Goal: Task Accomplishment & Management: Manage account settings

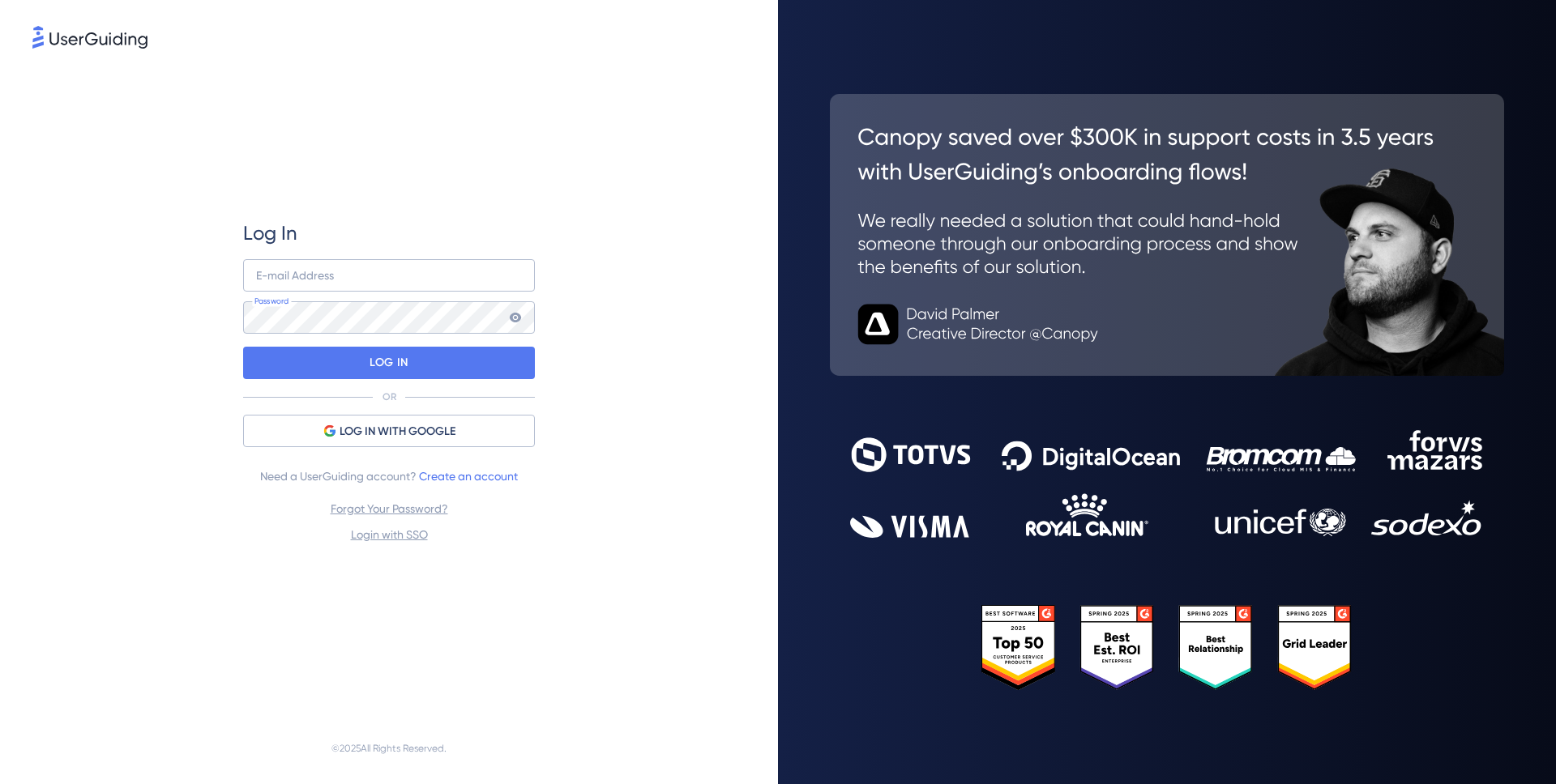
click at [1486, 130] on img at bounding box center [1167, 235] width 674 height 282
type input "[EMAIL_ADDRESS][DOMAIN_NAME]"
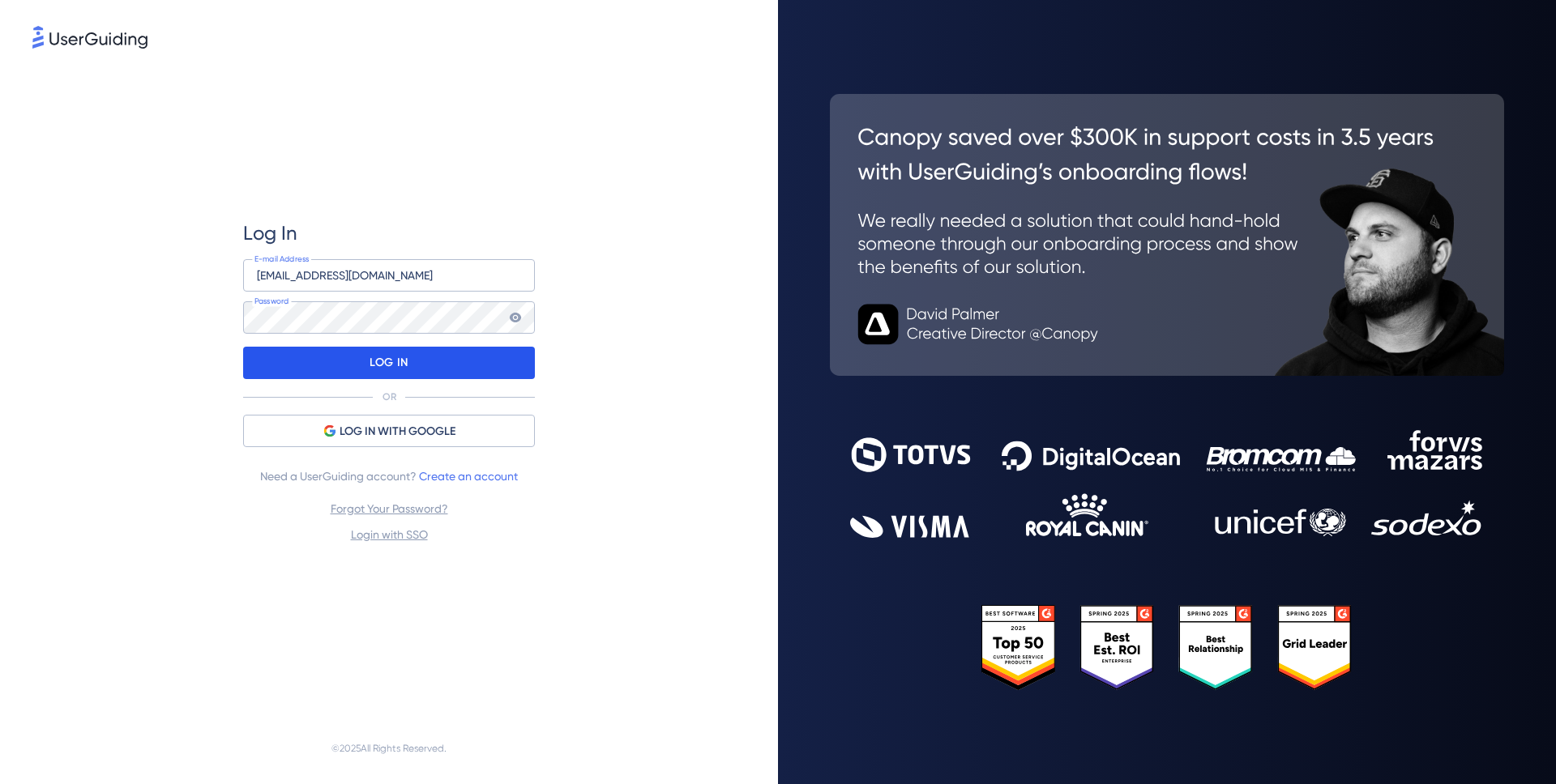
click at [380, 367] on p "LOG IN" at bounding box center [388, 363] width 38 height 26
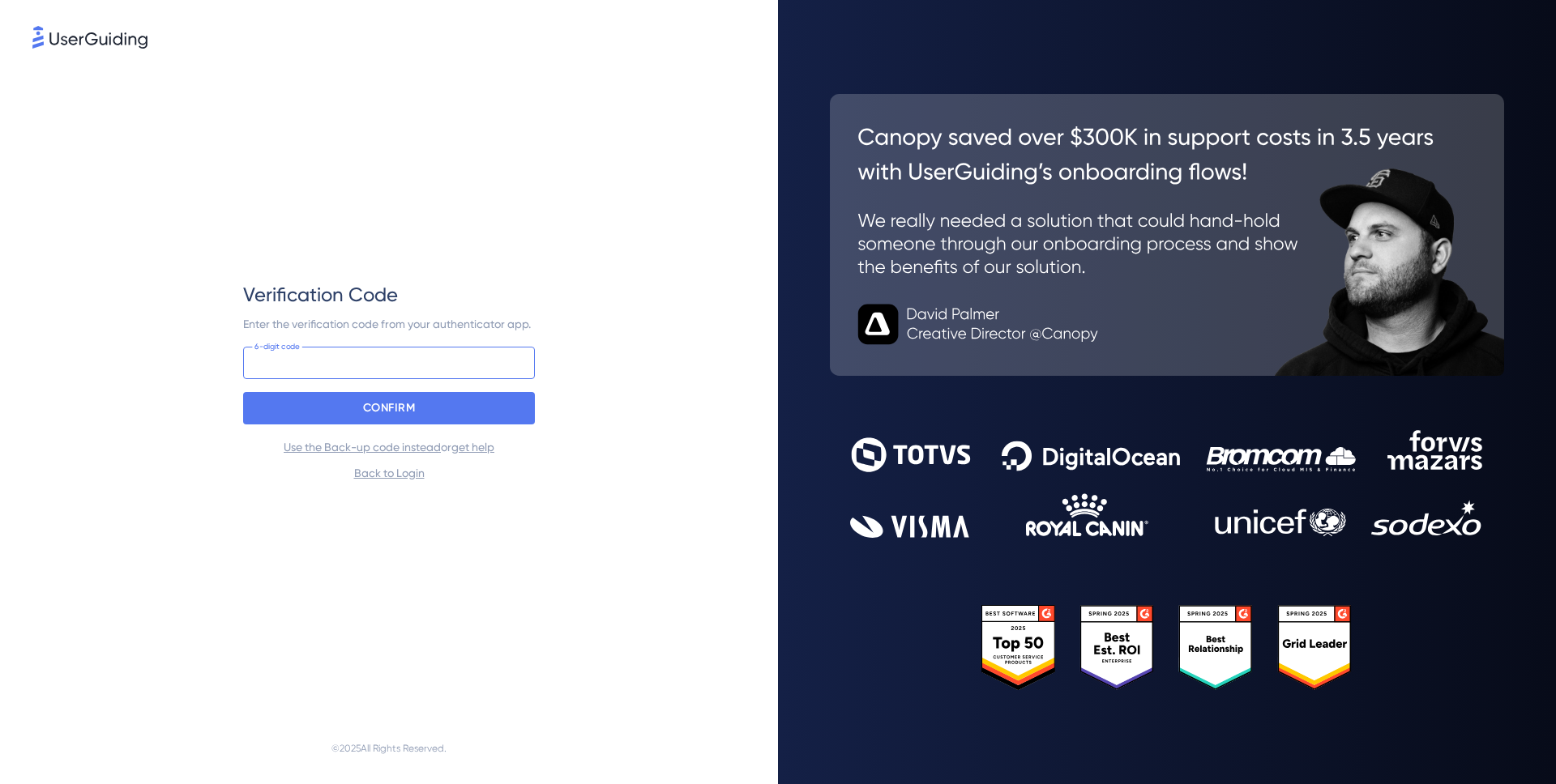
click at [345, 355] on input at bounding box center [389, 363] width 292 height 32
type input "397 010"
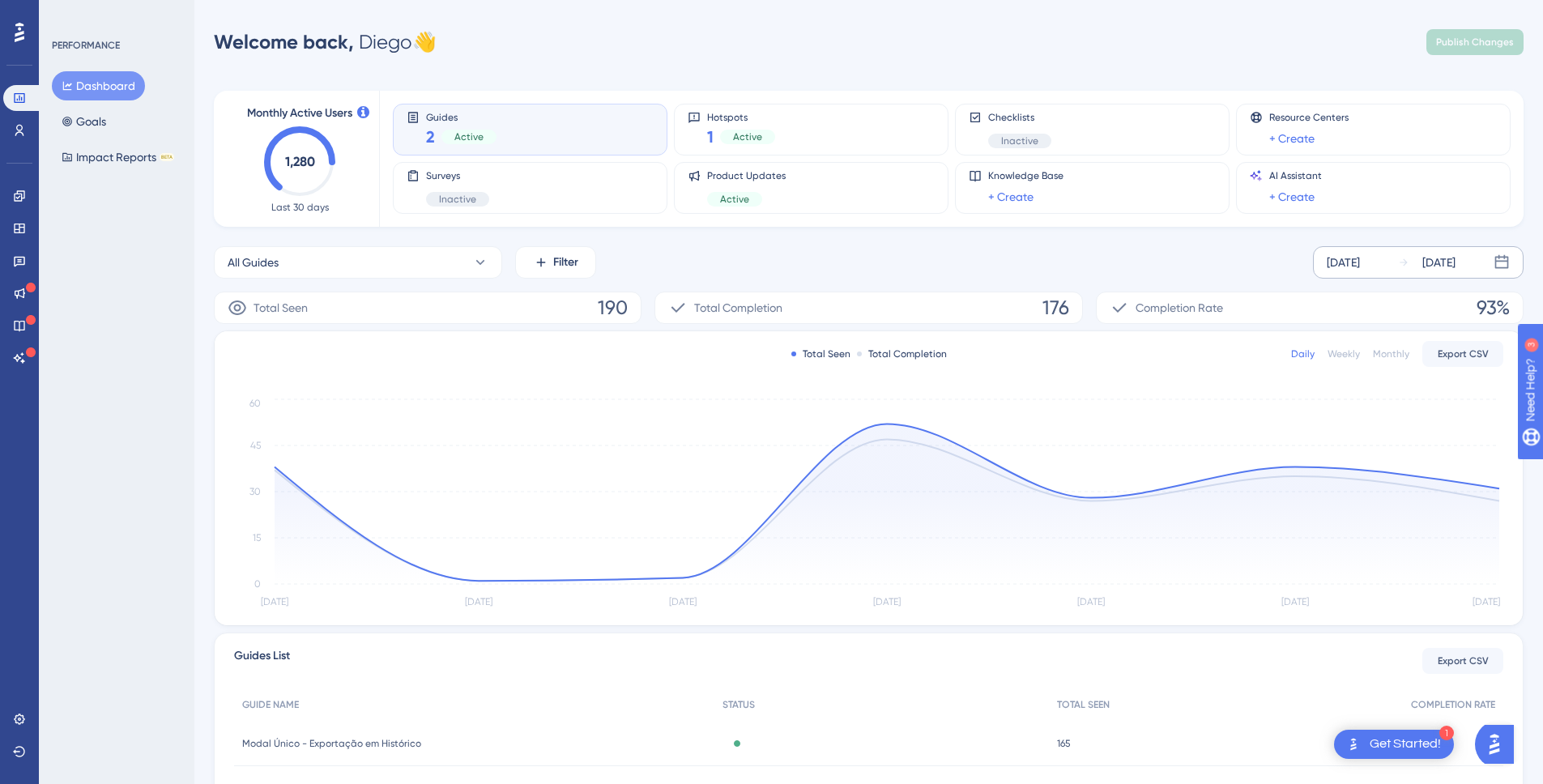
click at [1360, 270] on div "[DATE]" at bounding box center [1344, 262] width 33 height 19
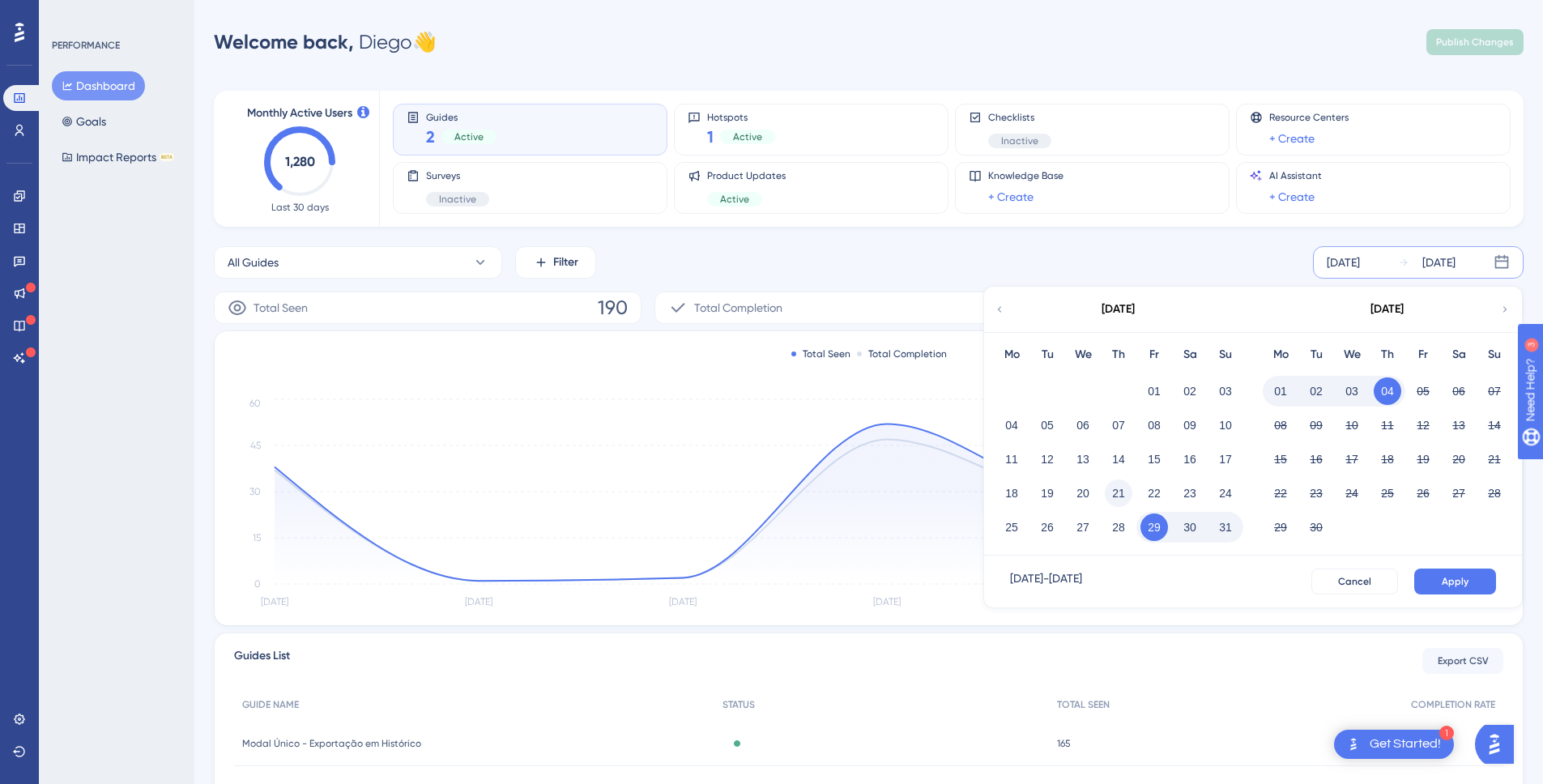
click at [1109, 490] on button "21" at bounding box center [1119, 493] width 28 height 28
click at [1457, 578] on span "Apply" at bounding box center [1455, 581] width 27 height 13
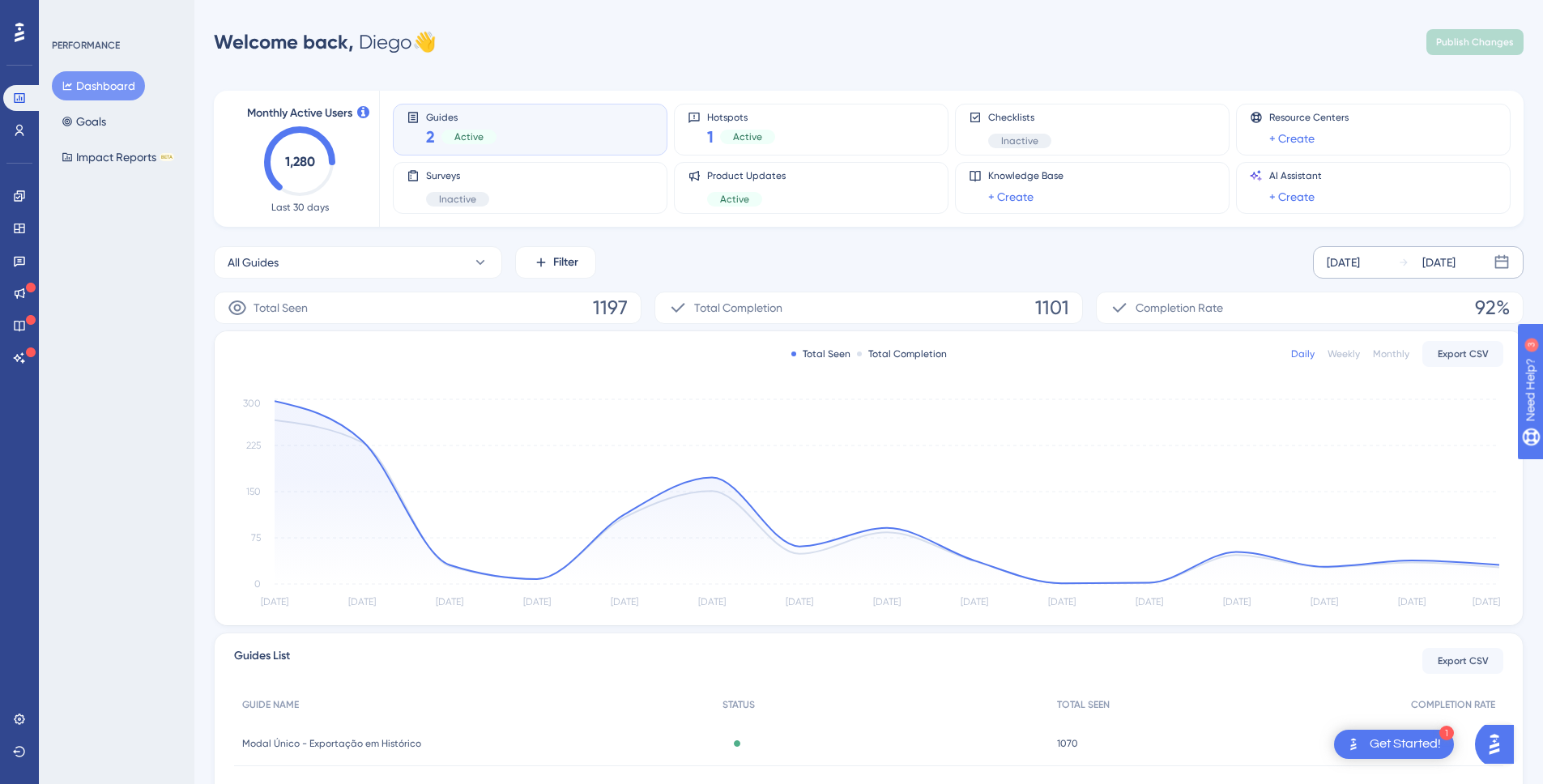
click at [16, 212] on div "Engagement Widgets Feedback Product Updates Knowledge Base AI Assistant" at bounding box center [19, 277] width 32 height 188
click at [19, 203] on link at bounding box center [19, 196] width 32 height 26
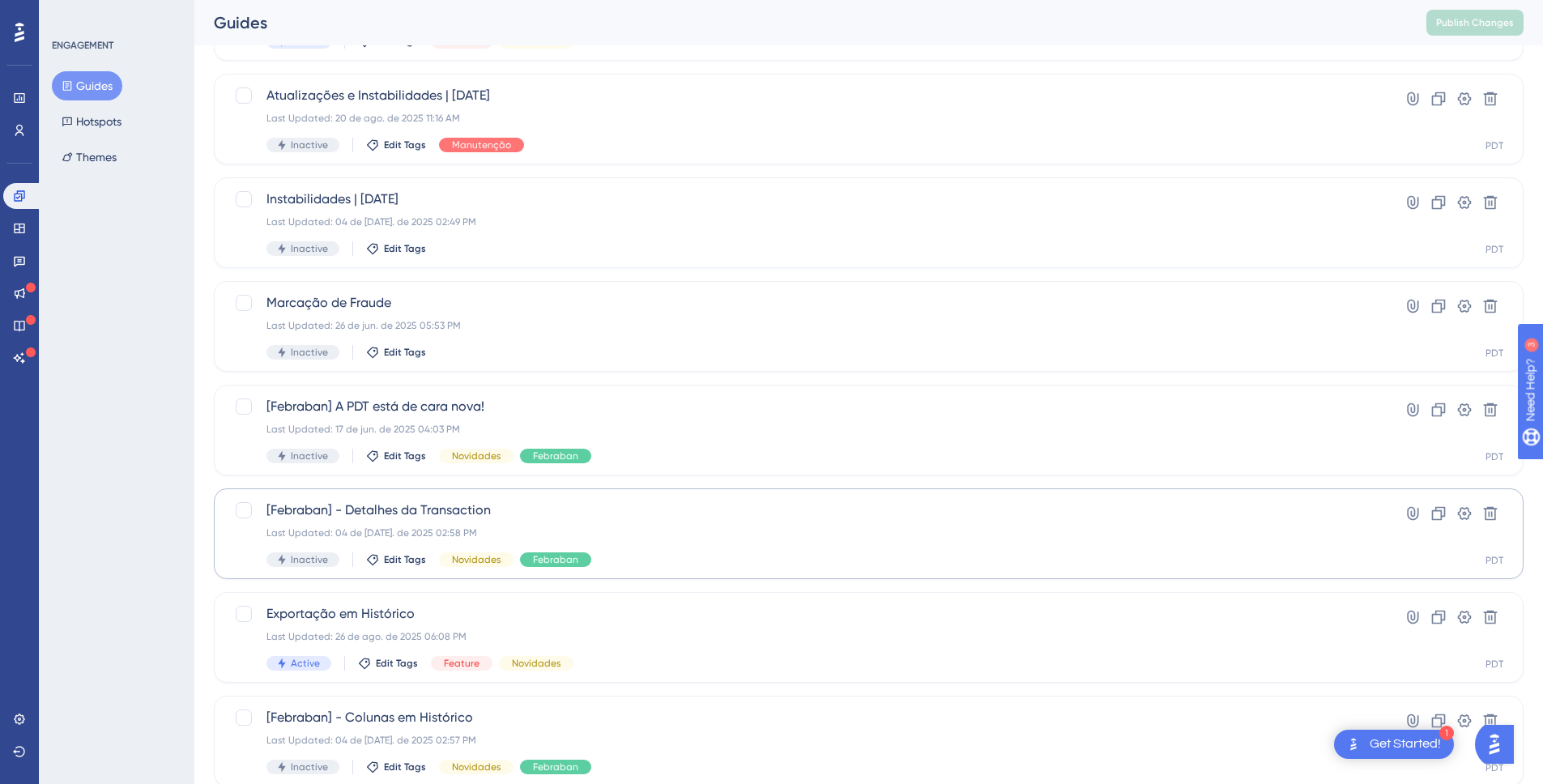
scroll to position [193, 0]
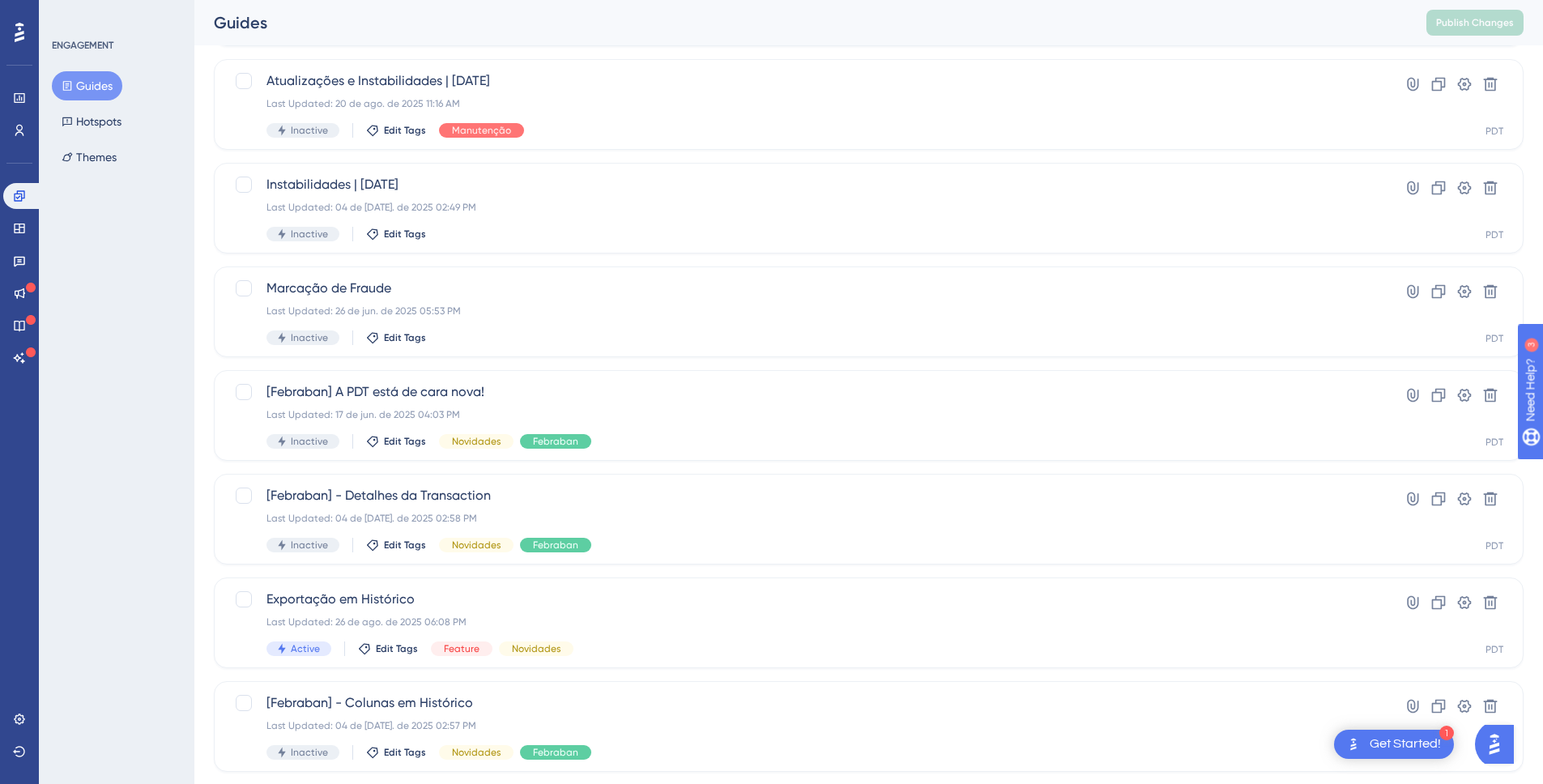
click at [615, 139] on html "✨ Save My Spot!✨" at bounding box center [779, 366] width 1555 height 784
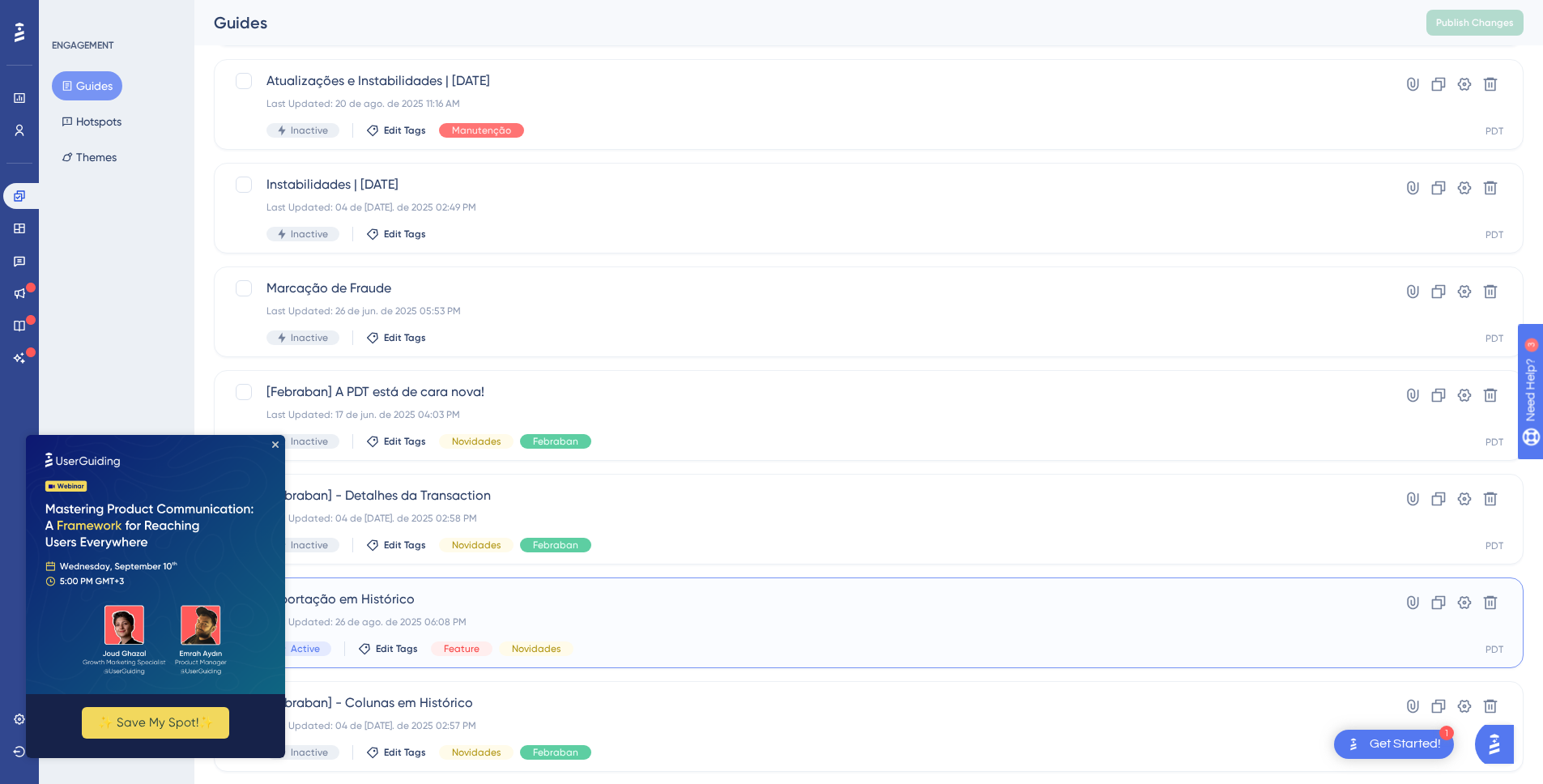
click at [639, 605] on span "Exportação em Histórico" at bounding box center [803, 599] width 1075 height 19
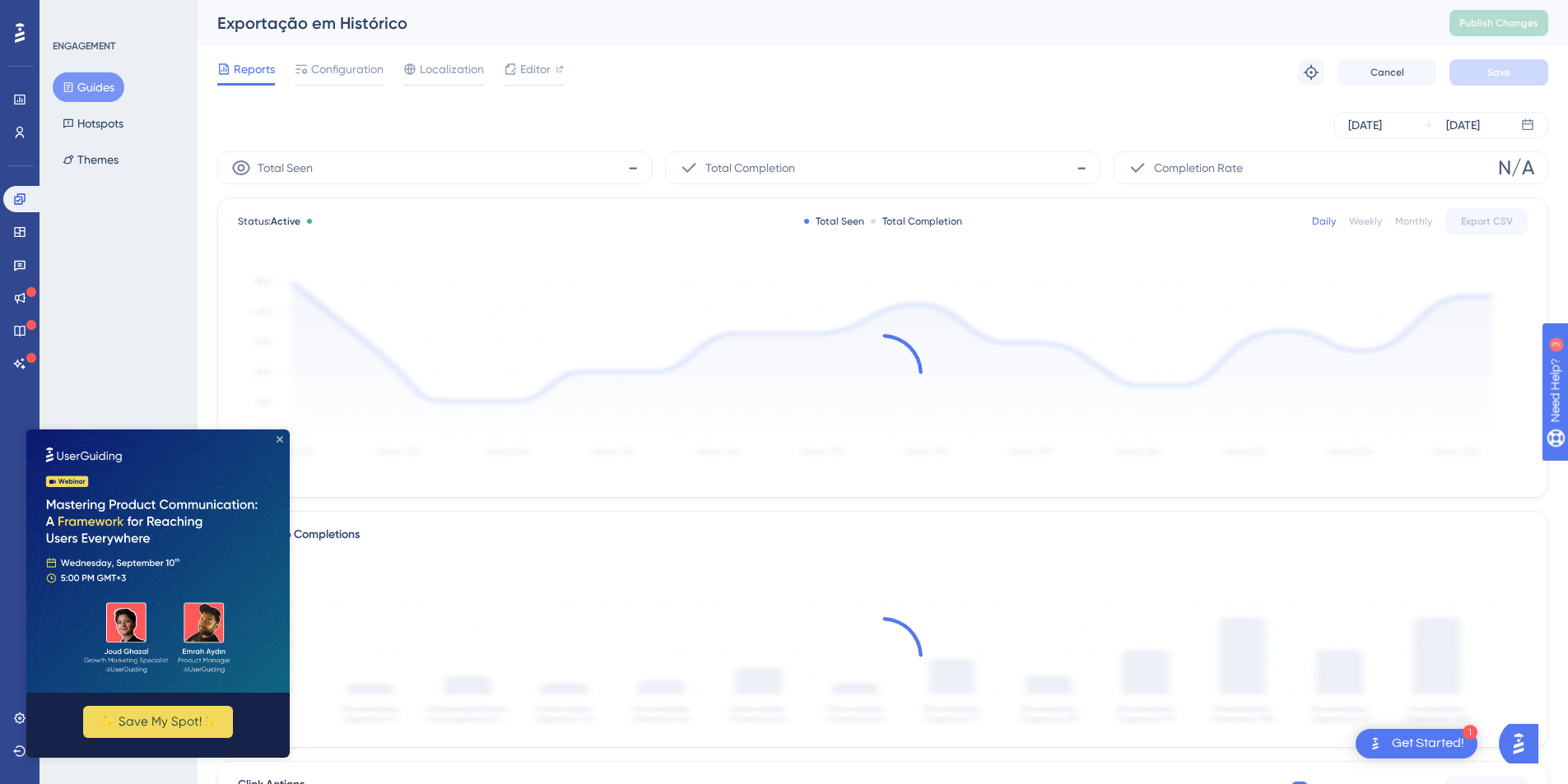
click at [279, 438] on icon "Close Preview" at bounding box center [279, 439] width 7 height 7
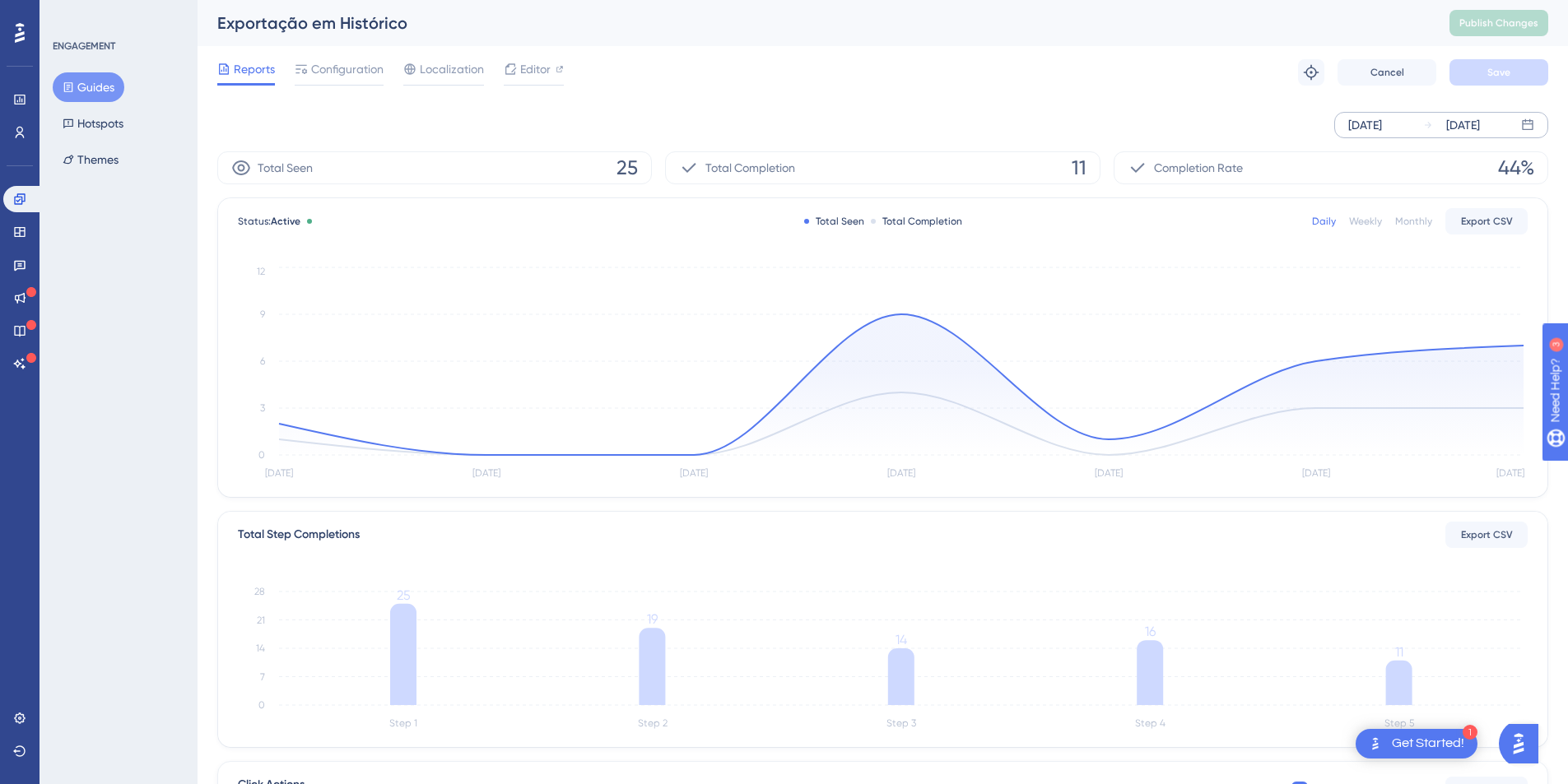
click at [1382, 116] on div "[DATE]" at bounding box center [1366, 125] width 34 height 20
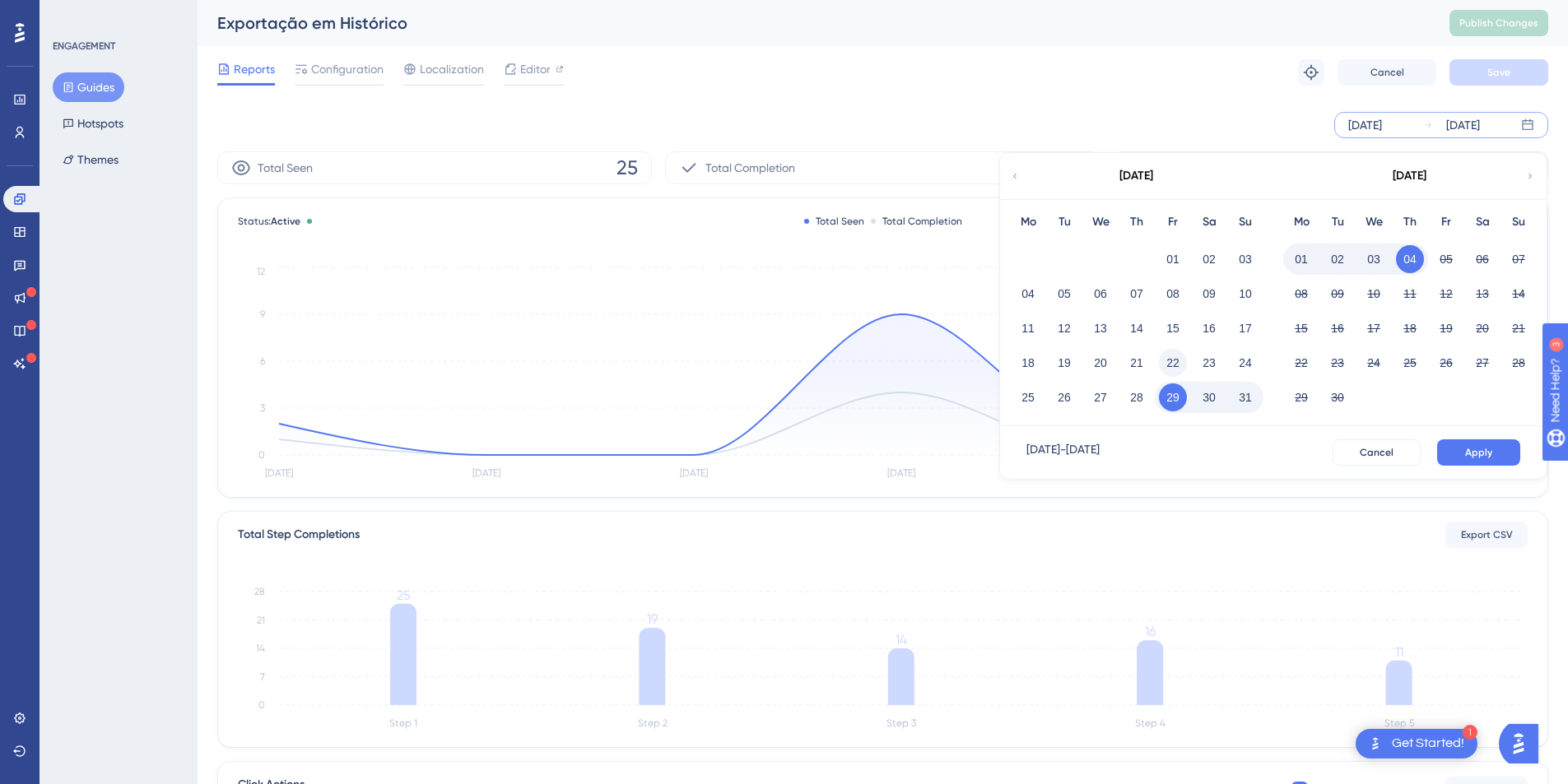
click at [1178, 359] on button "22" at bounding box center [1173, 363] width 28 height 28
click at [1480, 445] on button "Apply" at bounding box center [1479, 452] width 83 height 26
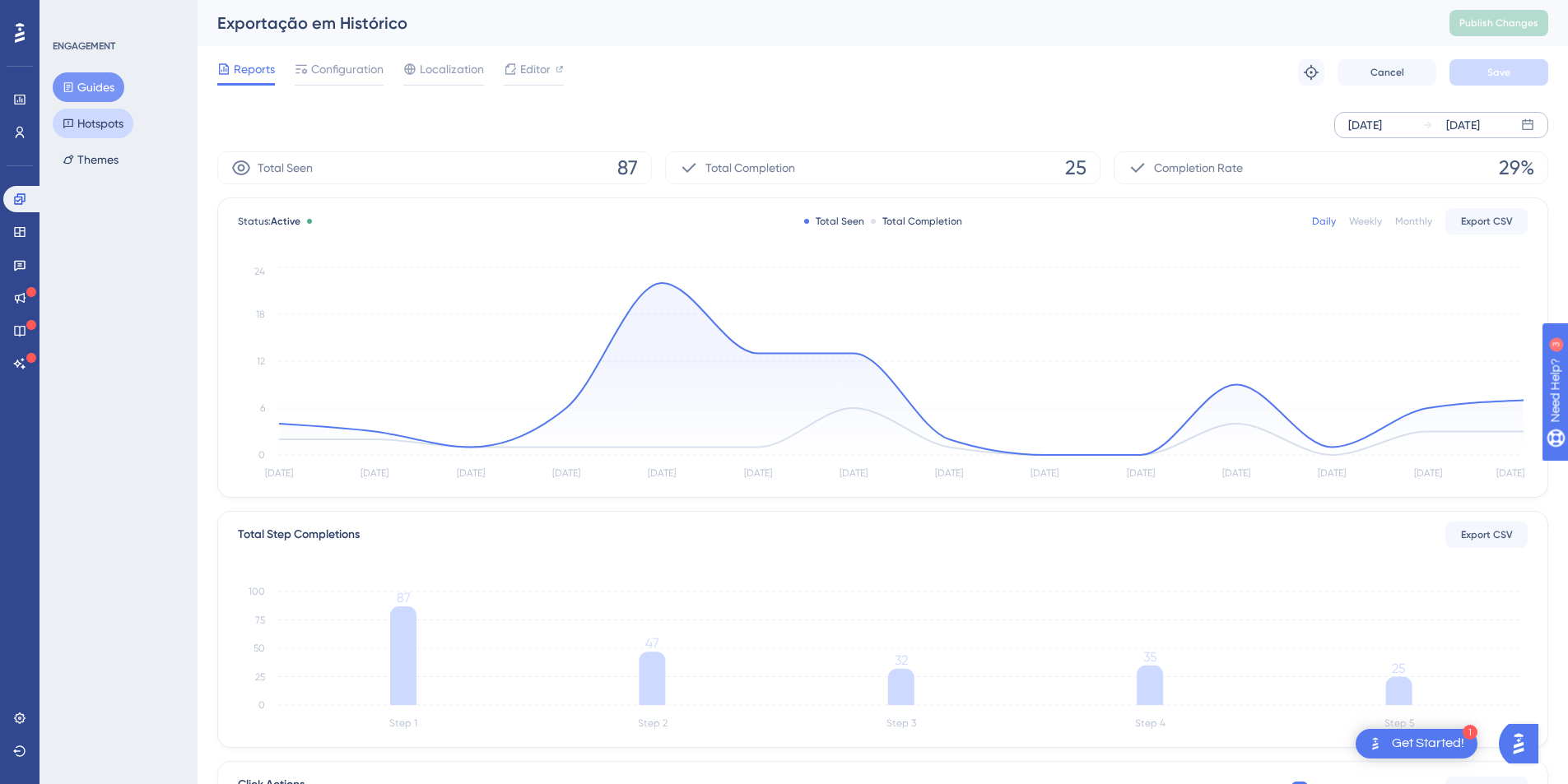
click at [113, 127] on button "Hotspots" at bounding box center [93, 124] width 81 height 30
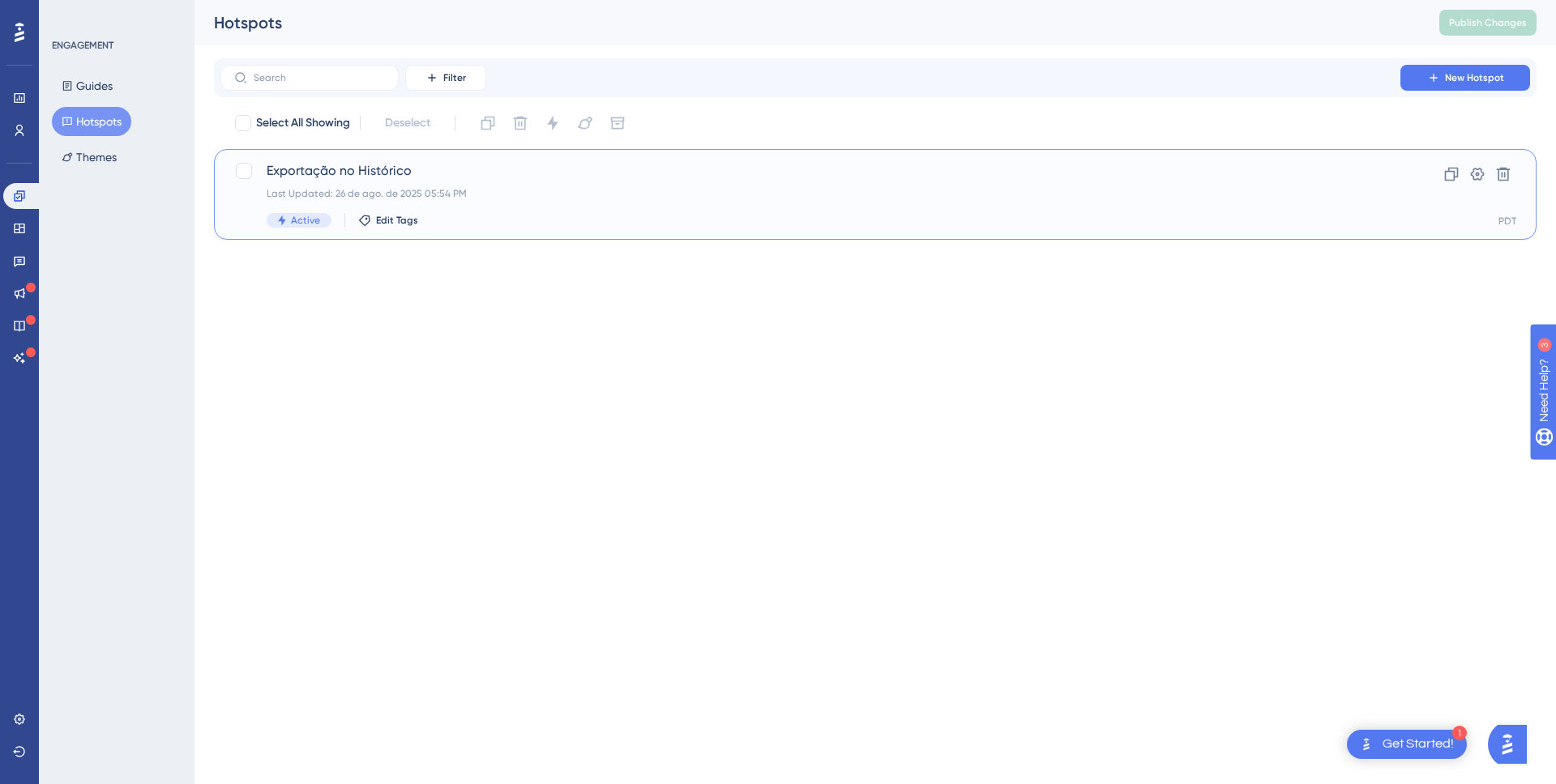
click at [438, 173] on span "Exportação no Histórico" at bounding box center [810, 170] width 1087 height 19
